Goal: Navigation & Orientation: Find specific page/section

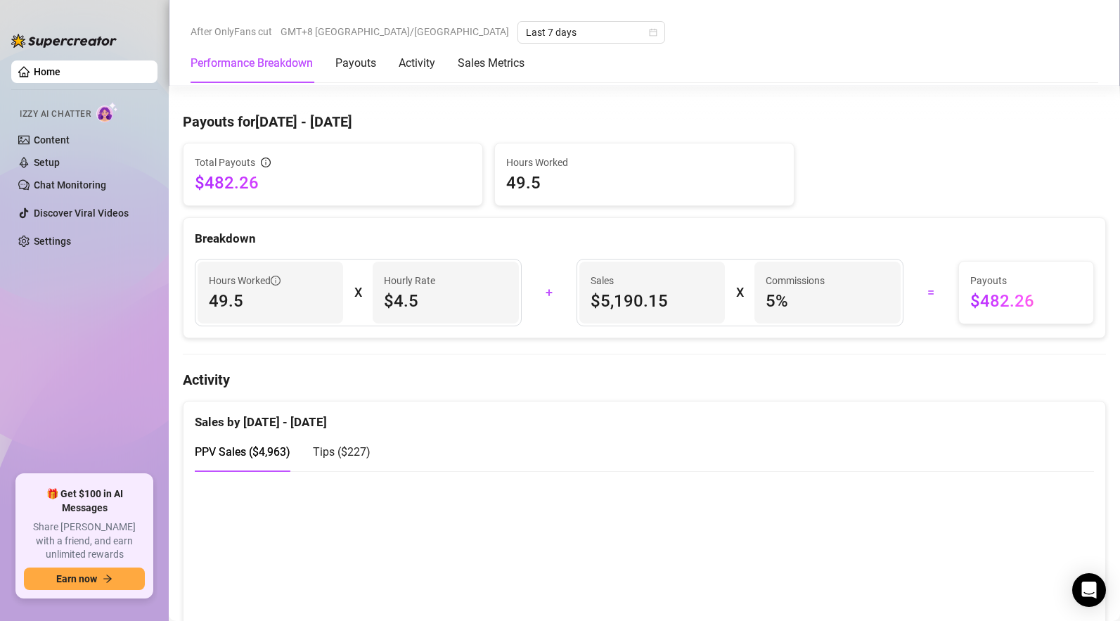
scroll to position [732, 0]
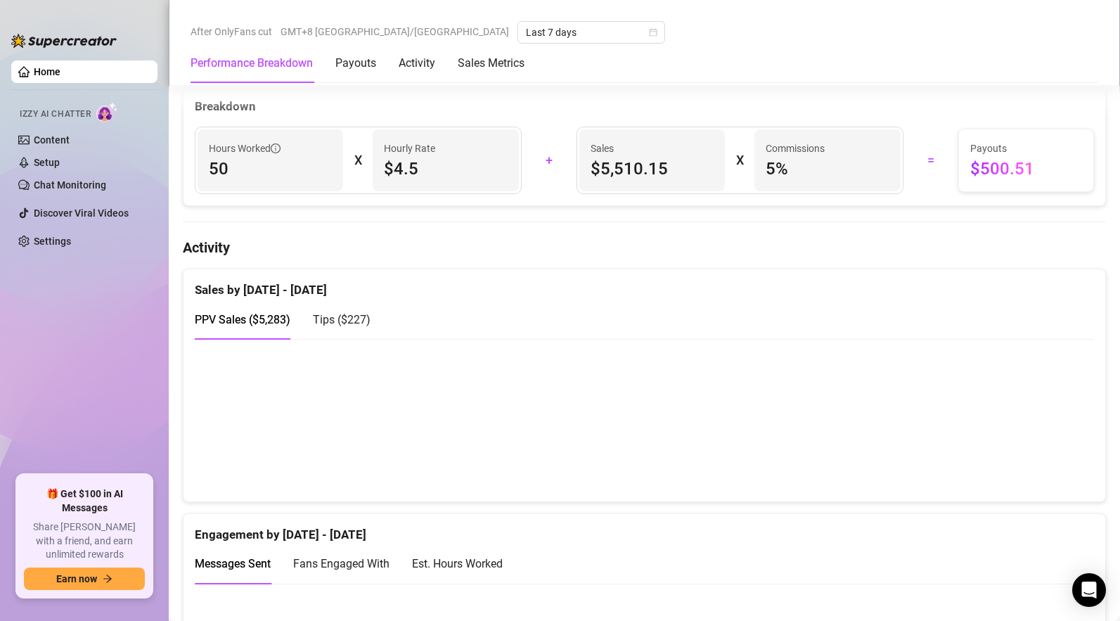
scroll to position [714, 0]
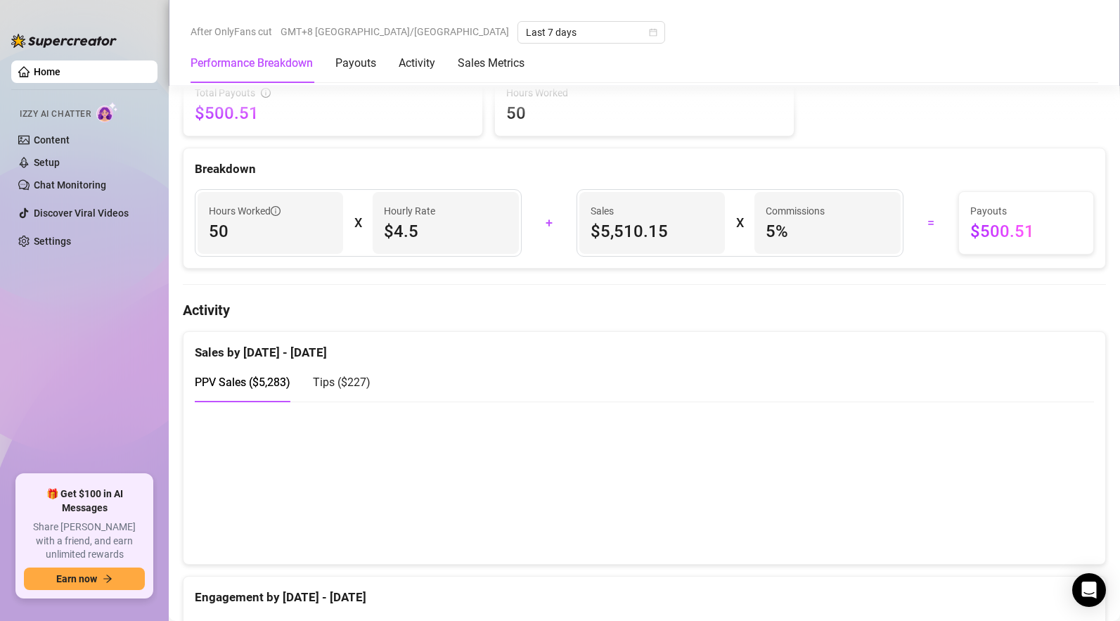
scroll to position [775, 0]
